Goal: Check status: Check status

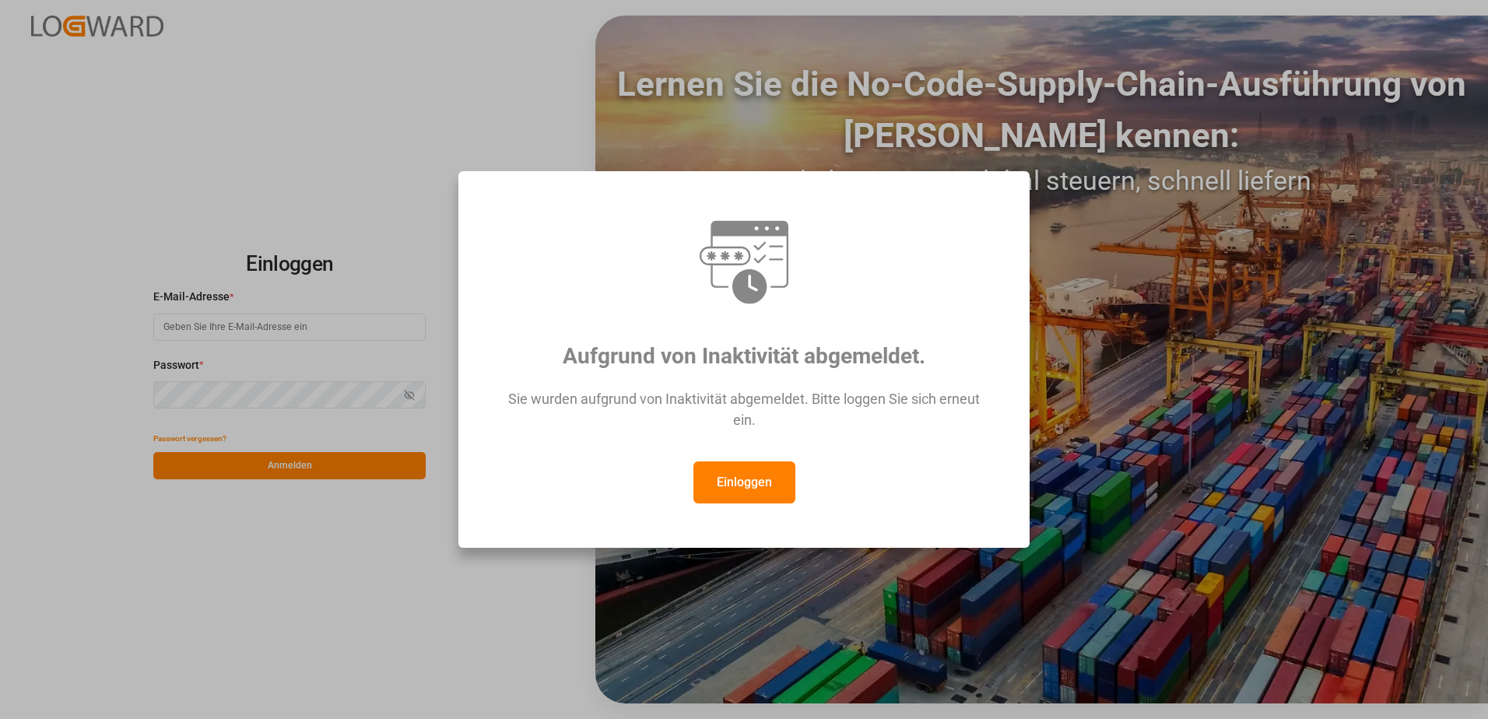
click at [765, 486] on button "Einloggen" at bounding box center [744, 482] width 102 height 42
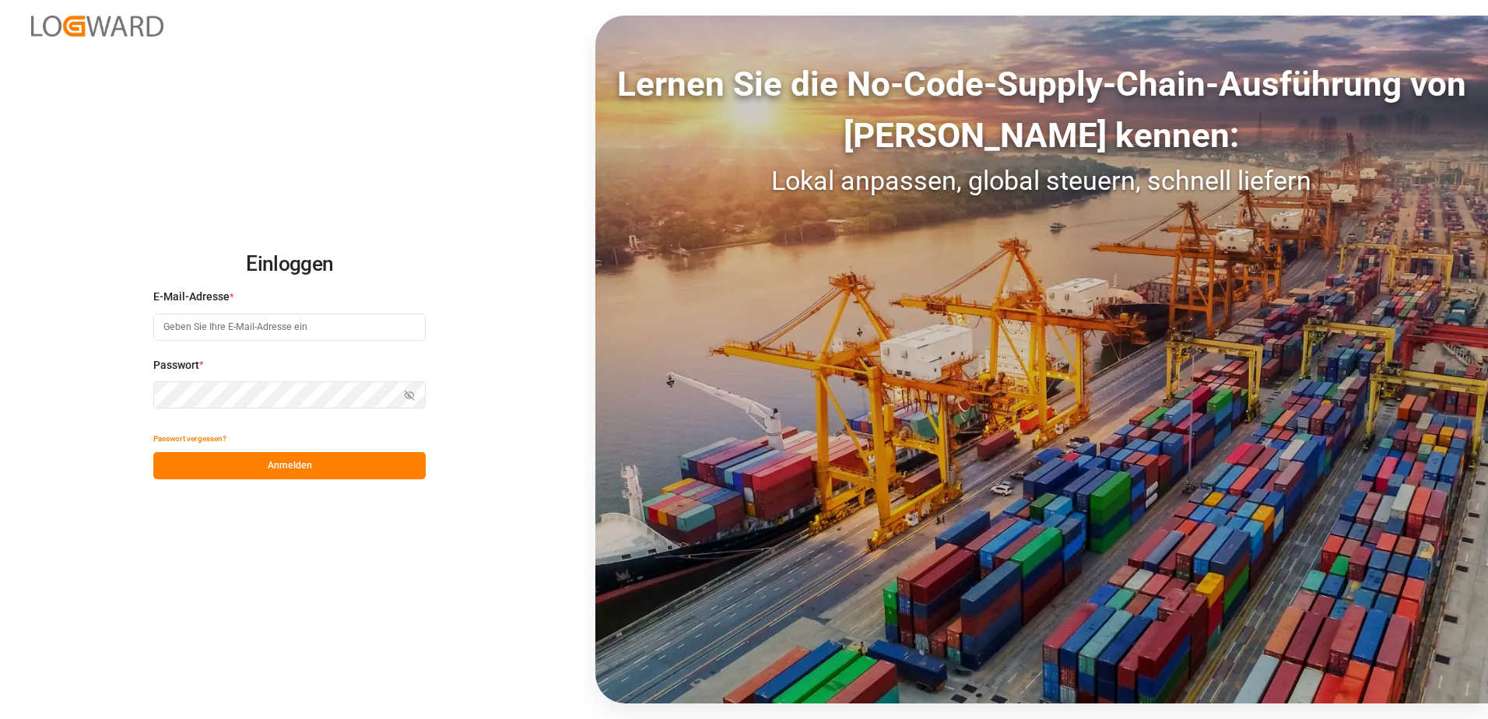
click at [250, 334] on input at bounding box center [289, 327] width 272 height 27
type input "[PERSON_NAME][EMAIL_ADDRESS][PERSON_NAME][DOMAIN_NAME]"
click at [288, 469] on button "Anmelden" at bounding box center [289, 465] width 272 height 27
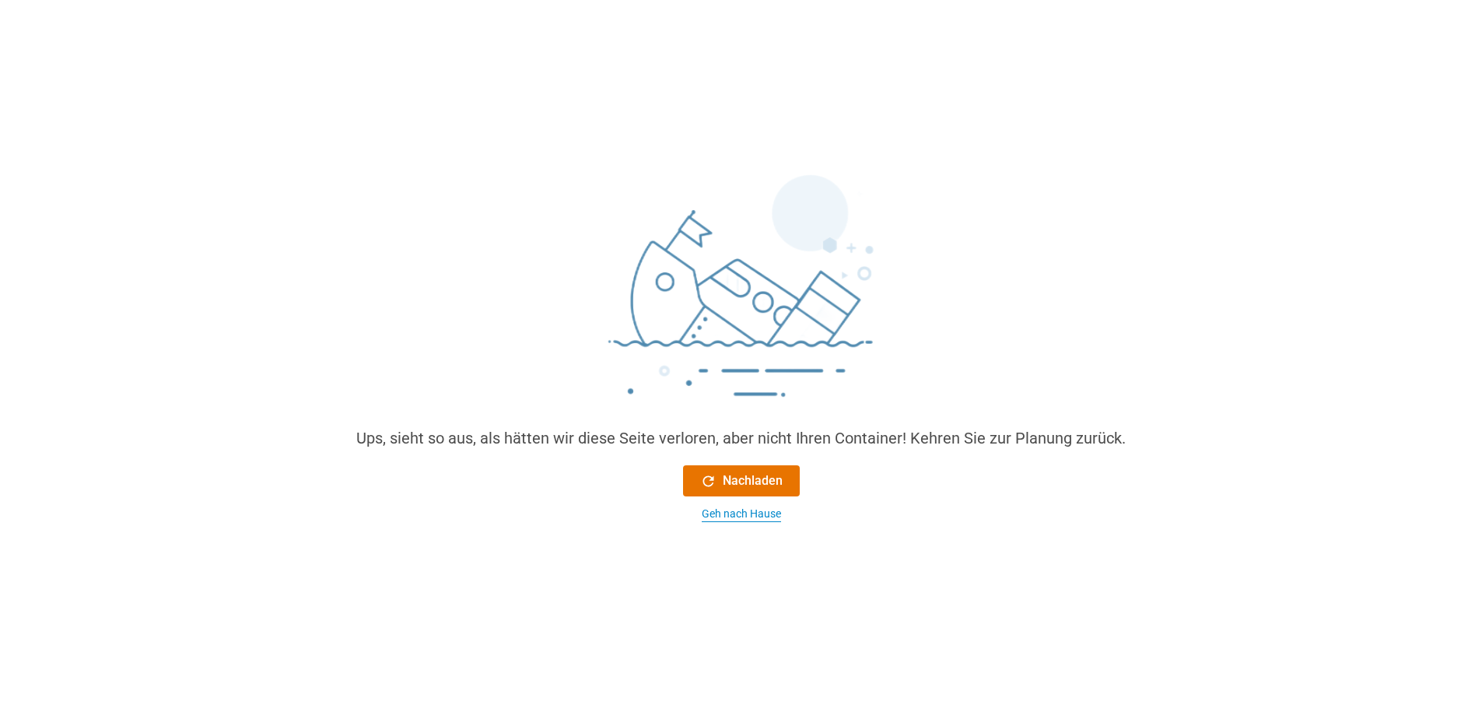
click at [732, 519] on div "Geh nach Hause" at bounding box center [741, 514] width 79 height 16
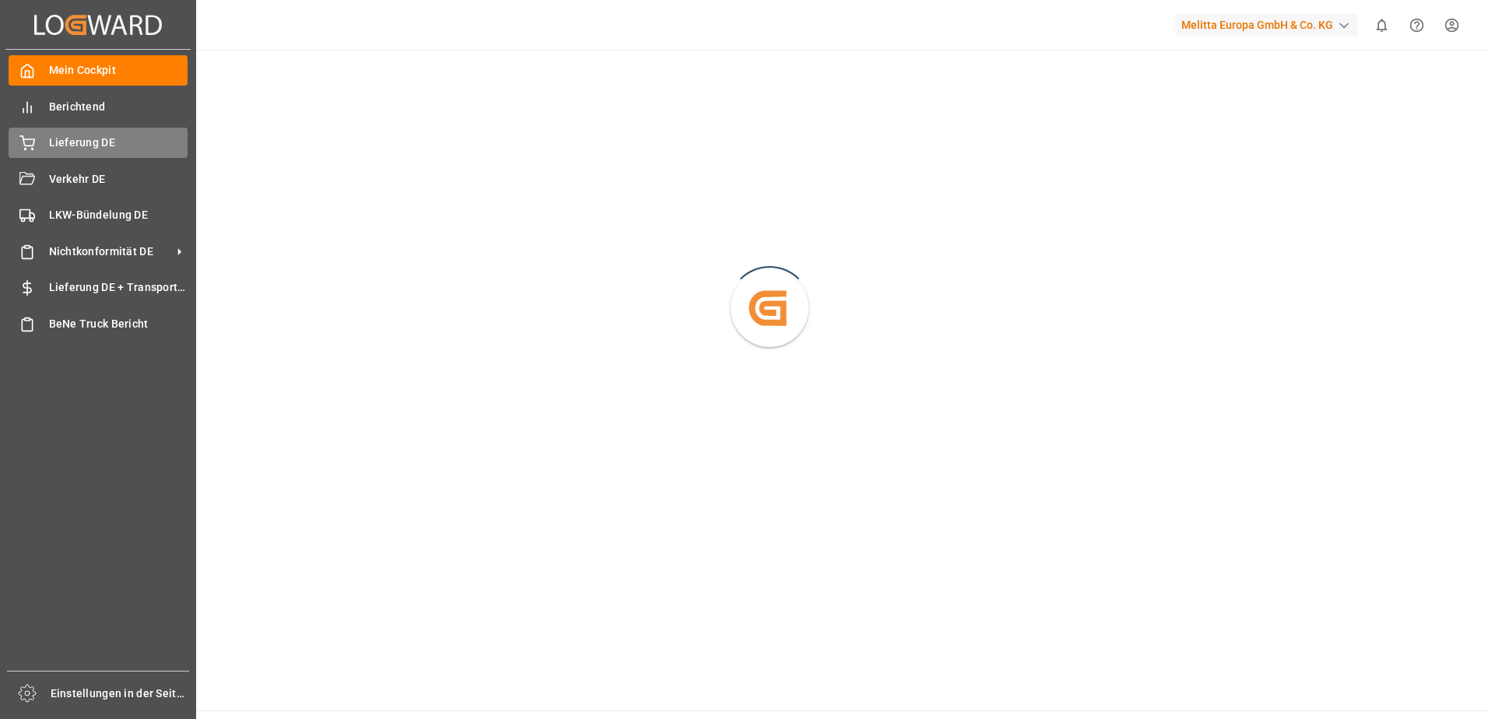
click at [28, 135] on icon at bounding box center [27, 143] width 16 height 16
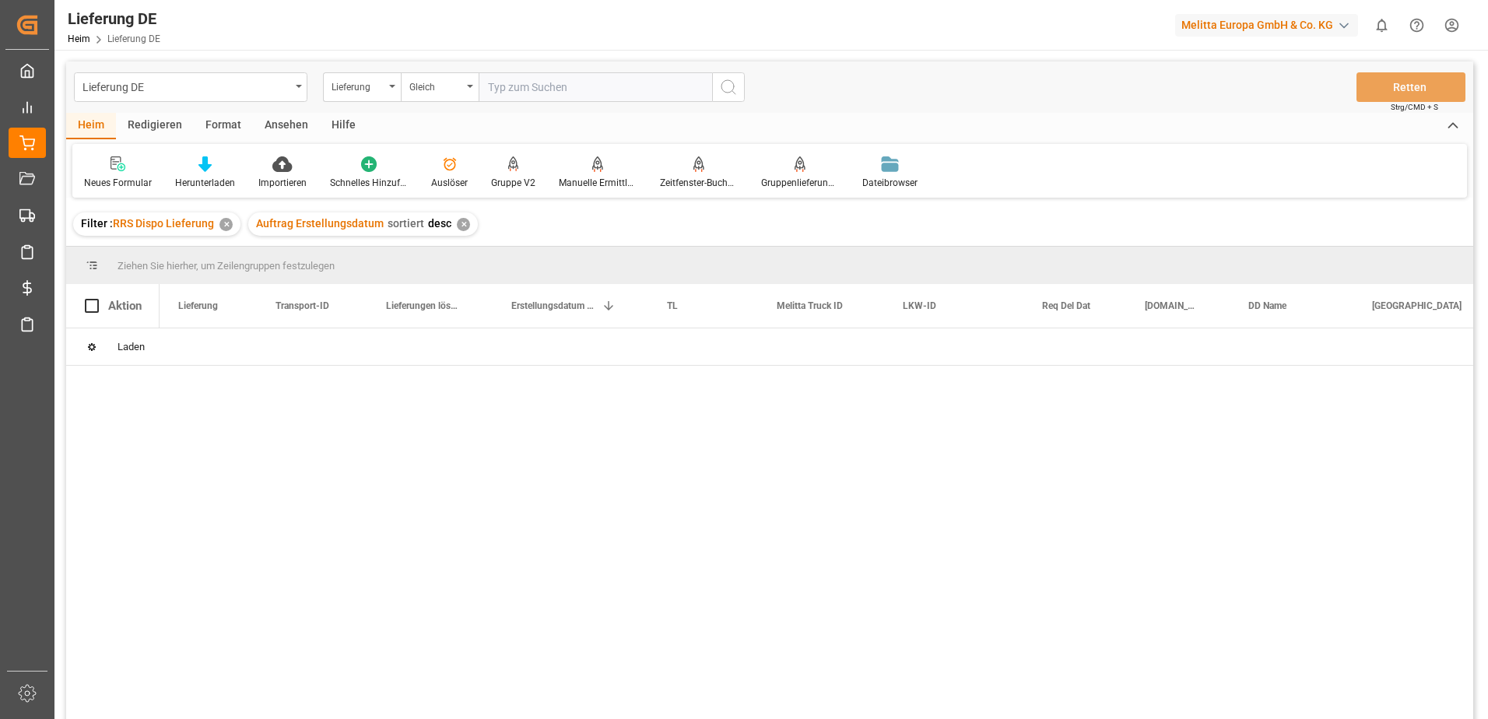
click at [500, 93] on input "text" at bounding box center [595, 87] width 233 height 30
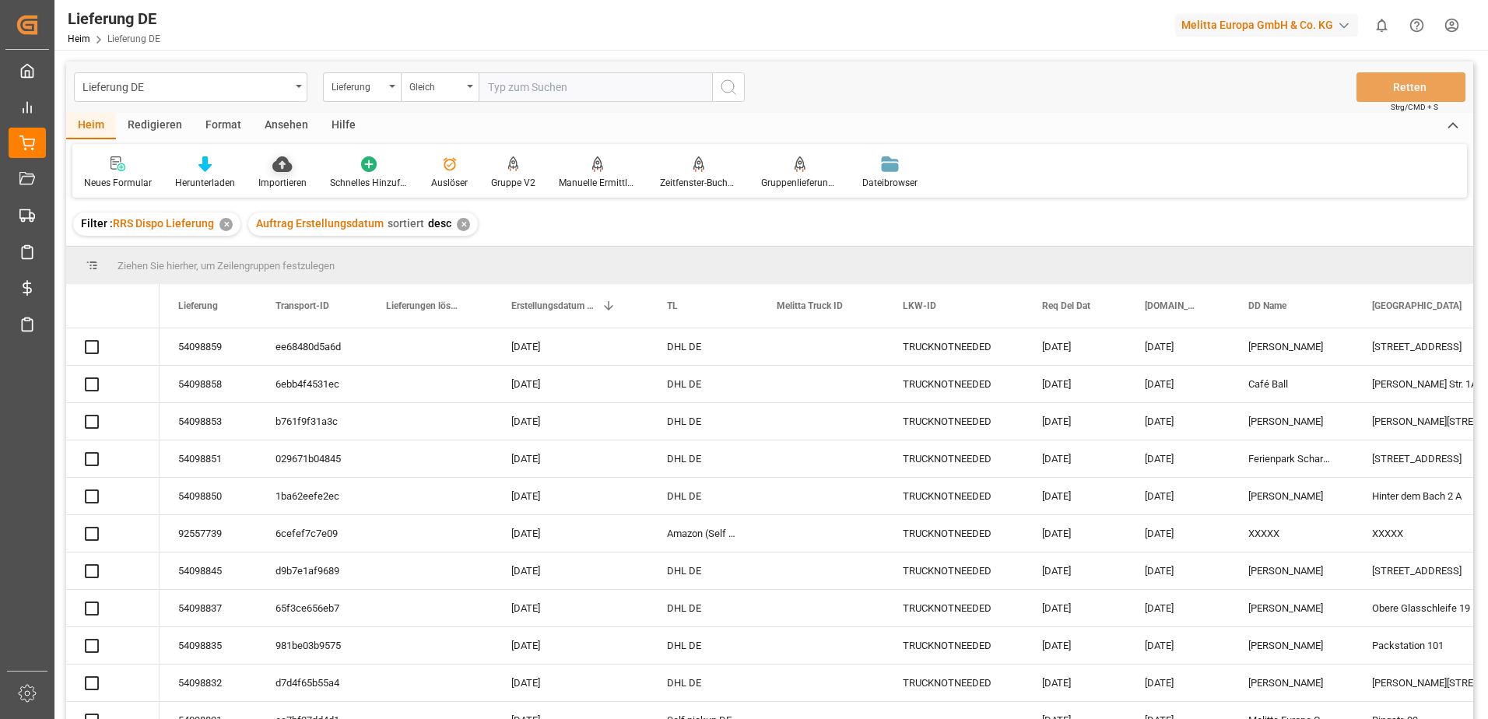
paste input "92547501"
type input "92547501"
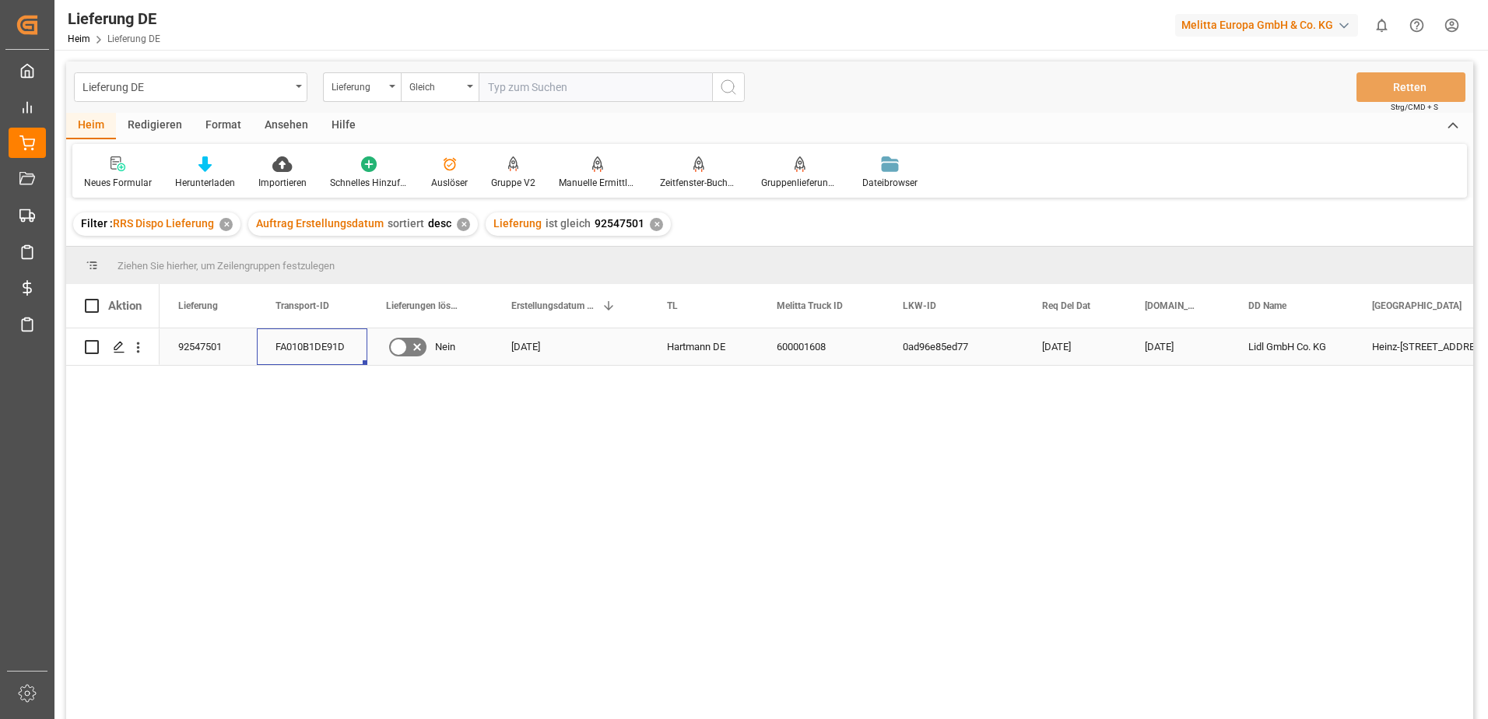
click at [287, 350] on div "FA010B1DE91D" at bounding box center [312, 346] width 110 height 37
click at [341, 339] on div "FA010B1DE91D" at bounding box center [312, 346] width 110 height 37
